Goal: Complete application form: Complete application form

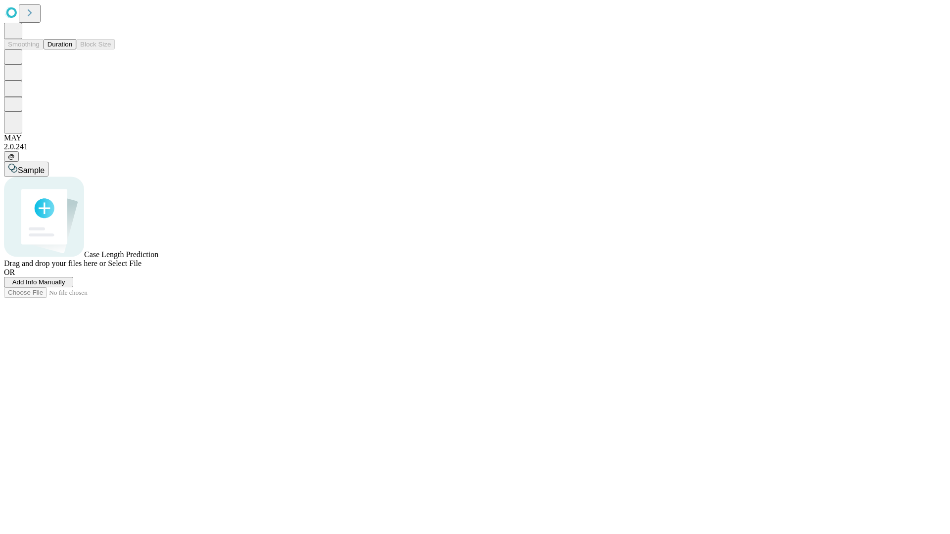
click at [65, 286] on span "Add Info Manually" at bounding box center [38, 282] width 53 height 7
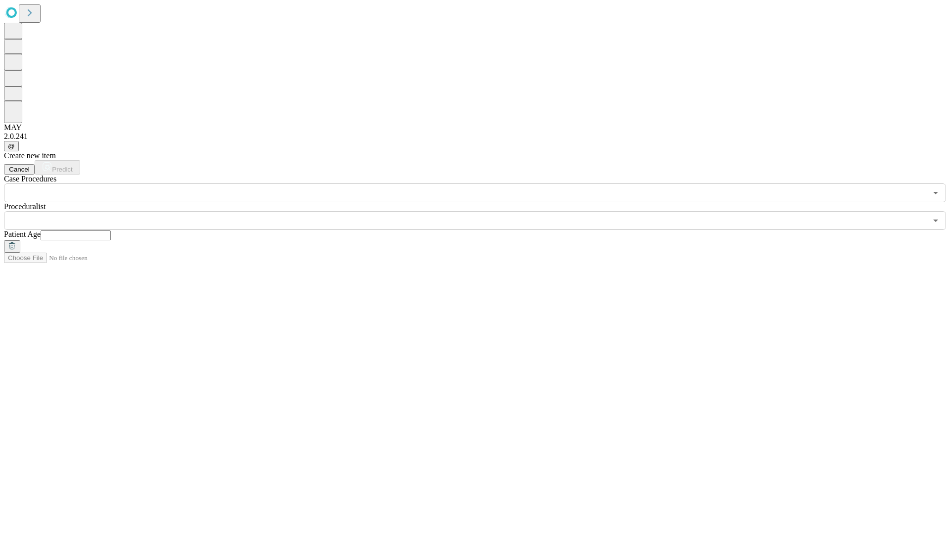
click at [111, 231] on input "text" at bounding box center [76, 236] width 70 height 10
type input "**"
click at [482, 211] on input "text" at bounding box center [465, 220] width 923 height 19
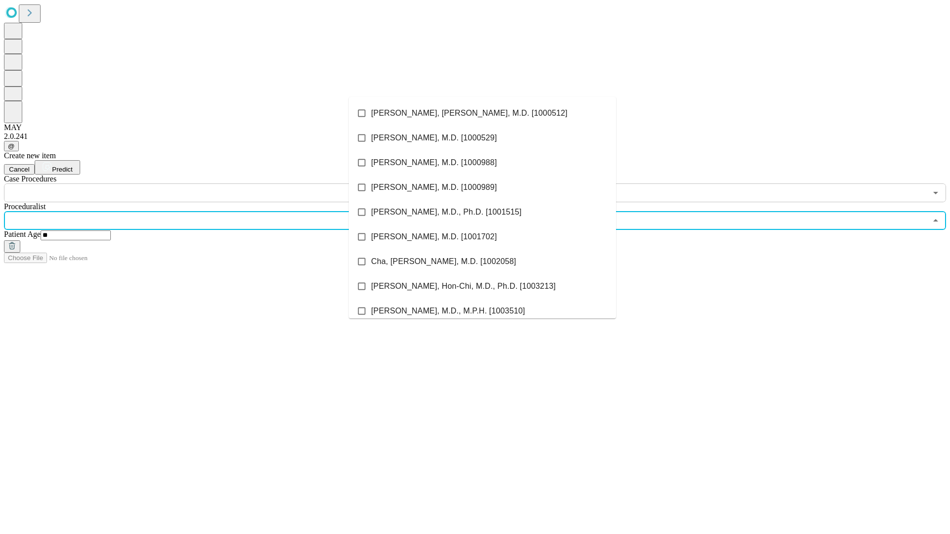
click at [482, 113] on li "[PERSON_NAME], [PERSON_NAME], M.D. [1000512]" at bounding box center [482, 113] width 267 height 25
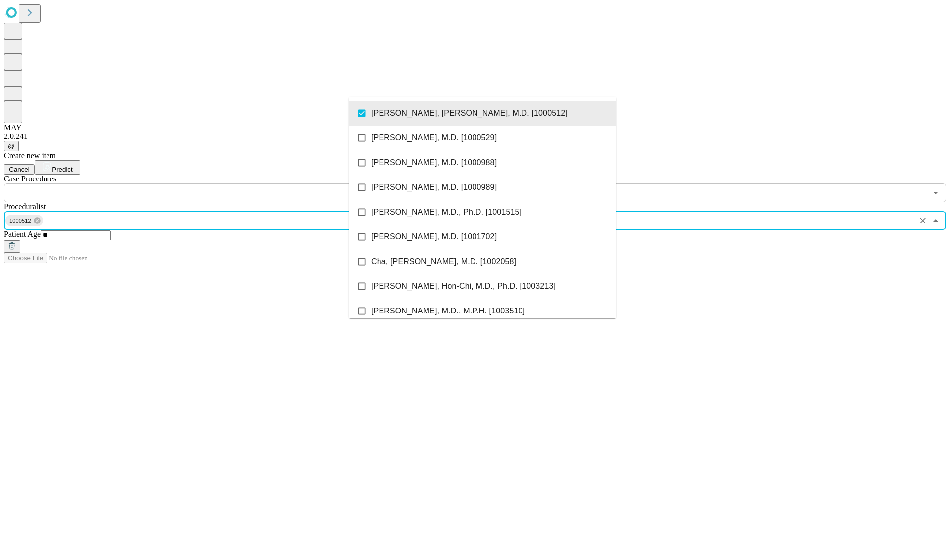
click at [208, 184] on input "text" at bounding box center [465, 193] width 923 height 19
